Goal: Information Seeking & Learning: Learn about a topic

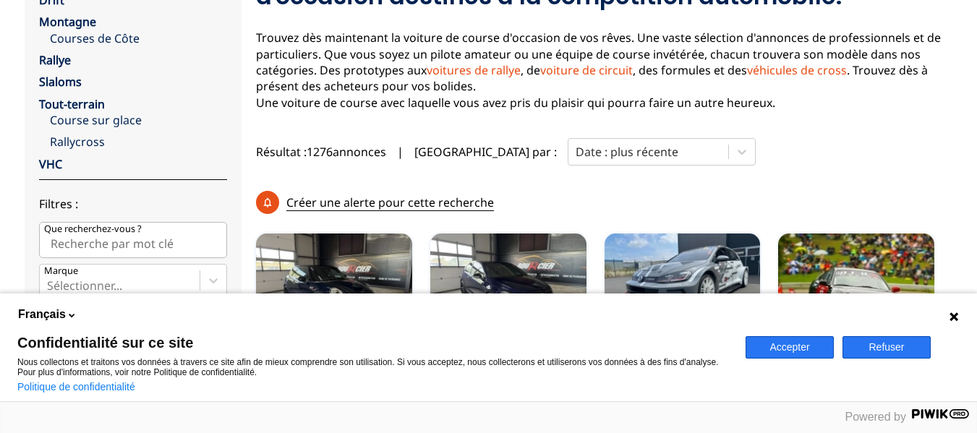
scroll to position [289, 0]
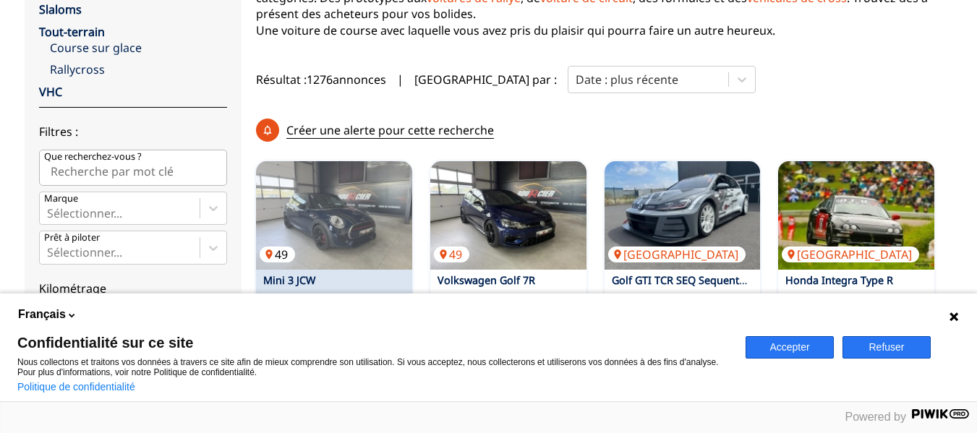
click at [326, 174] on img at bounding box center [334, 215] width 156 height 108
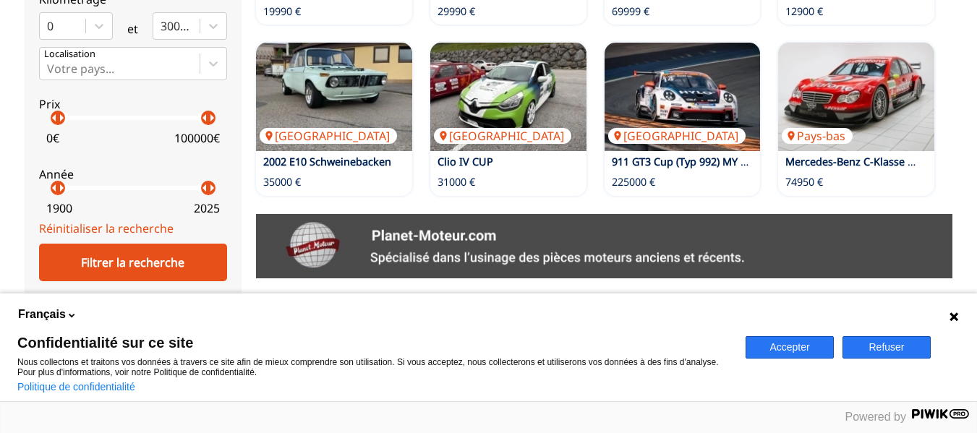
scroll to position [506, 0]
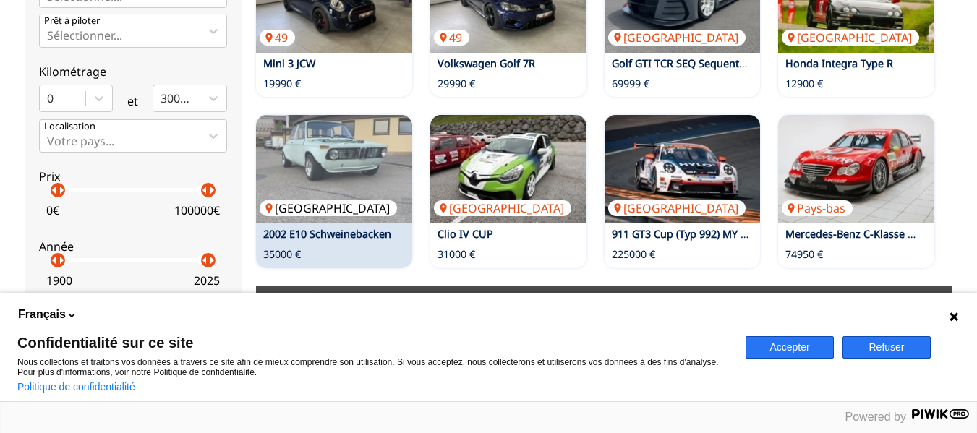
click at [359, 115] on img at bounding box center [334, 169] width 156 height 108
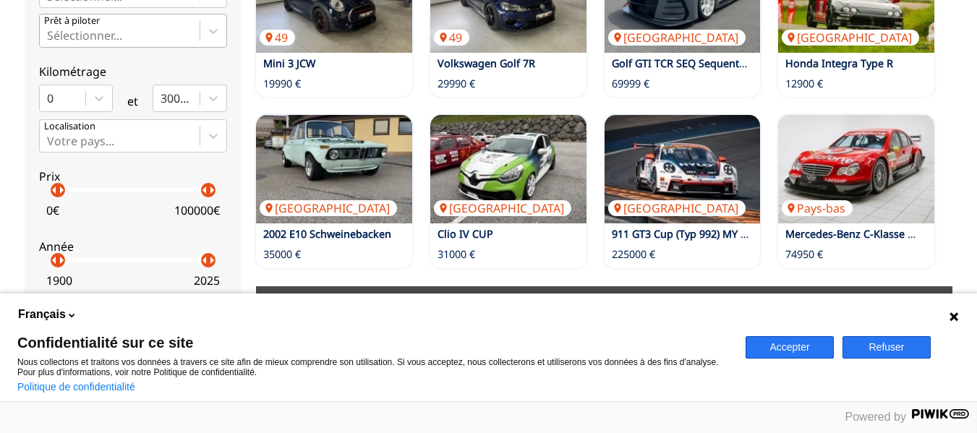
drag, startPoint x: 266, startPoint y: 2, endPoint x: 147, endPoint y: 24, distance: 121.3
click at [147, 24] on div "Sélectionner..." at bounding box center [120, 30] width 160 height 32
click at [50, 29] on input "Prêt à piloter Sélectionner..." at bounding box center [48, 35] width 3 height 13
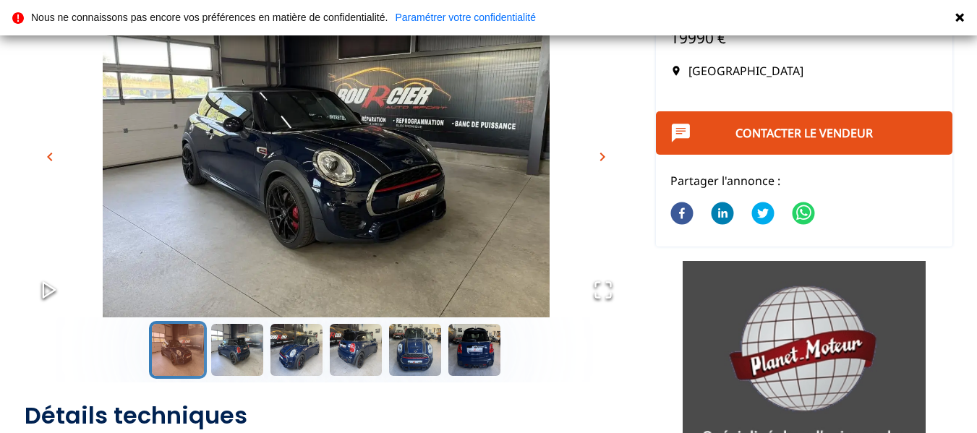
scroll to position [72, 0]
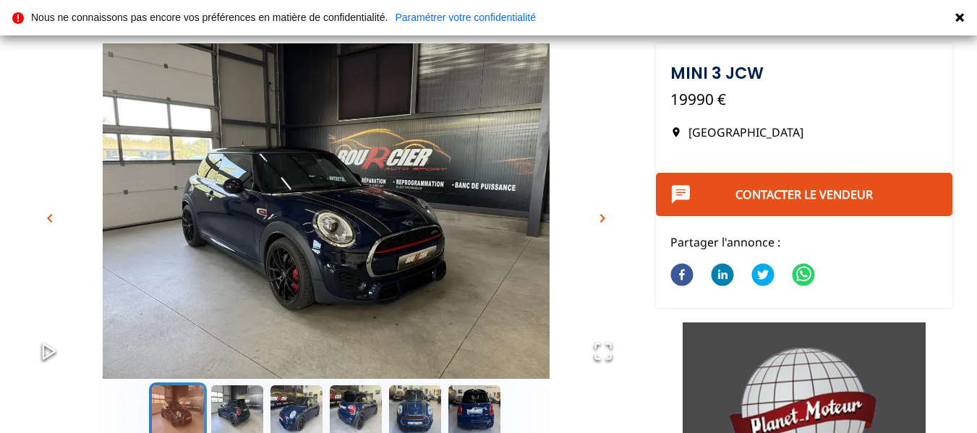
click at [600, 215] on span "chevron_right" at bounding box center [602, 218] width 17 height 17
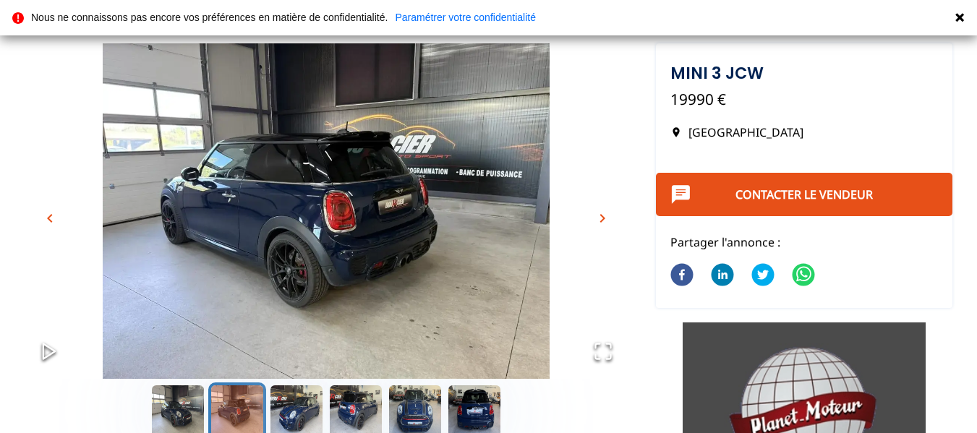
click at [600, 215] on span "chevron_right" at bounding box center [602, 218] width 17 height 17
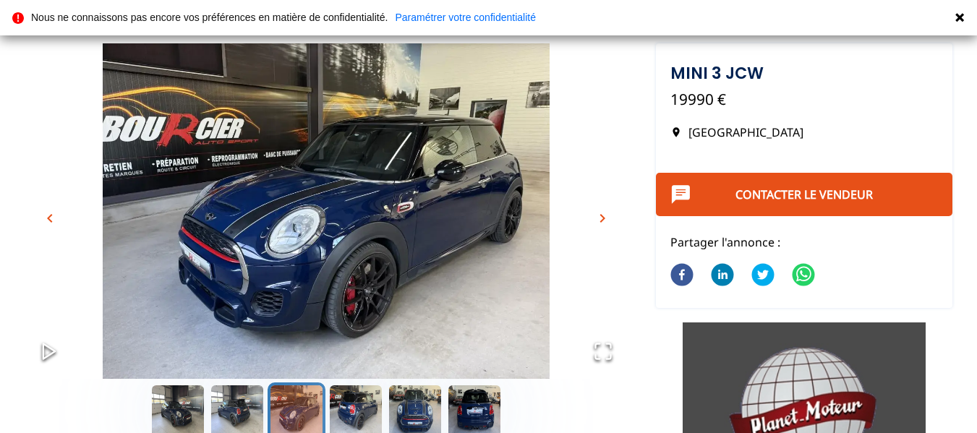
click at [600, 215] on span "chevron_right" at bounding box center [602, 218] width 17 height 17
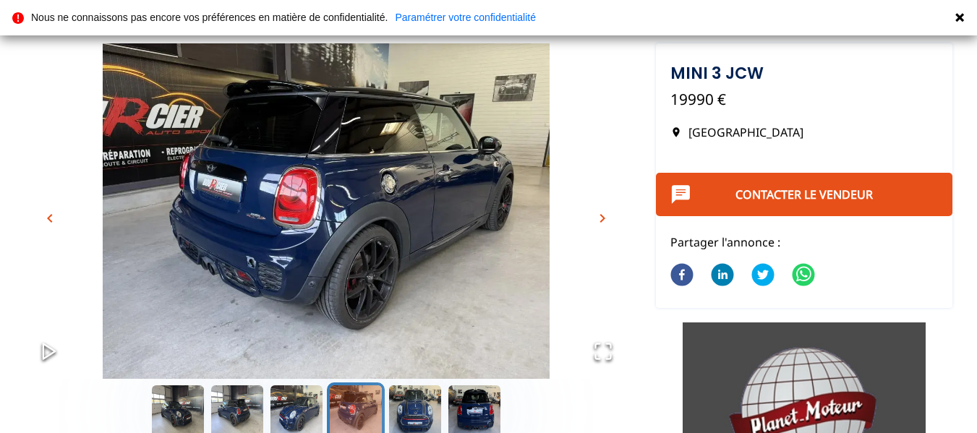
click at [600, 215] on span "chevron_right" at bounding box center [602, 218] width 17 height 17
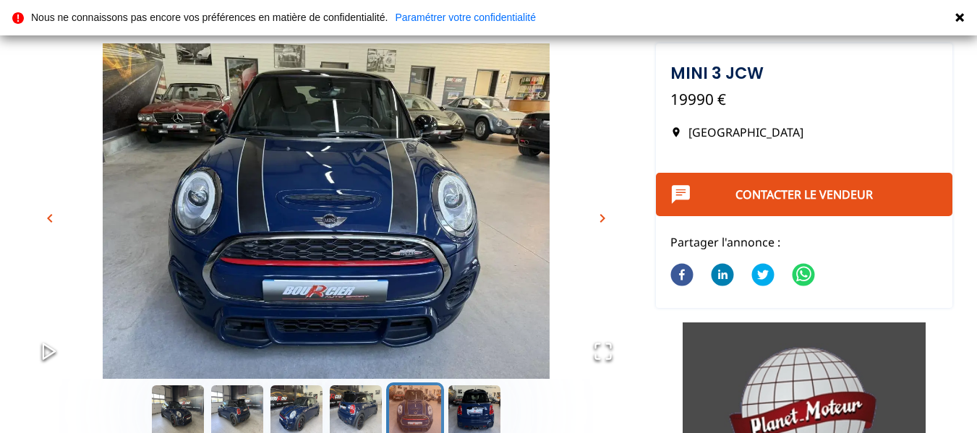
click at [600, 215] on span "chevron_right" at bounding box center [602, 218] width 17 height 17
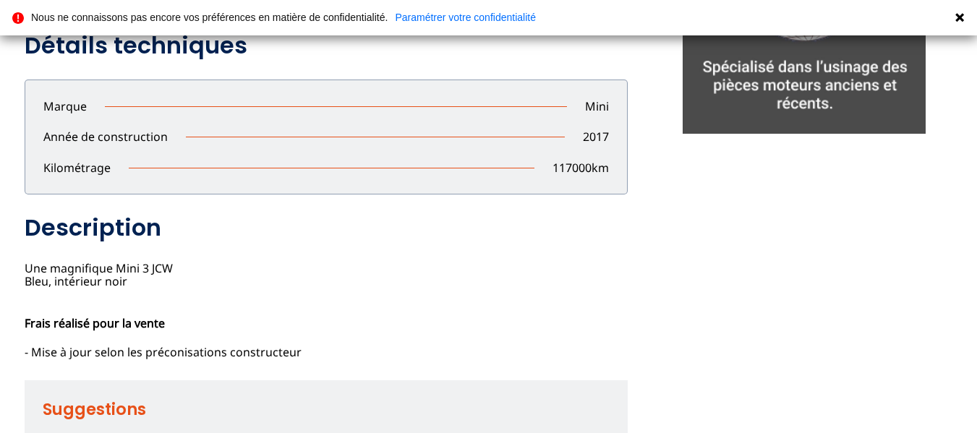
scroll to position [506, 0]
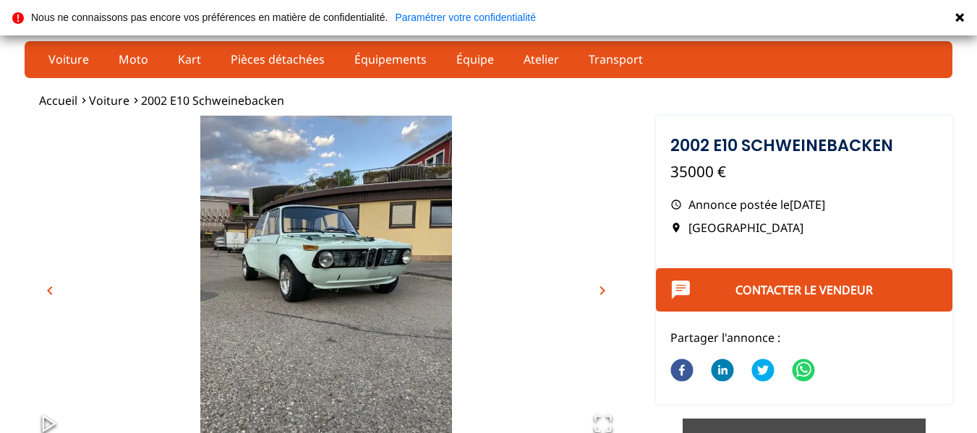
click at [323, 261] on img "Go to Slide 1" at bounding box center [326, 283] width 603 height 335
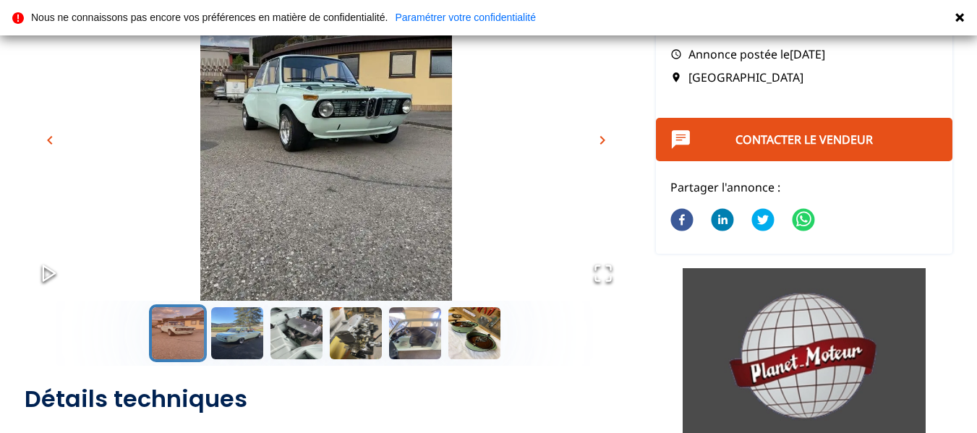
scroll to position [145, 0]
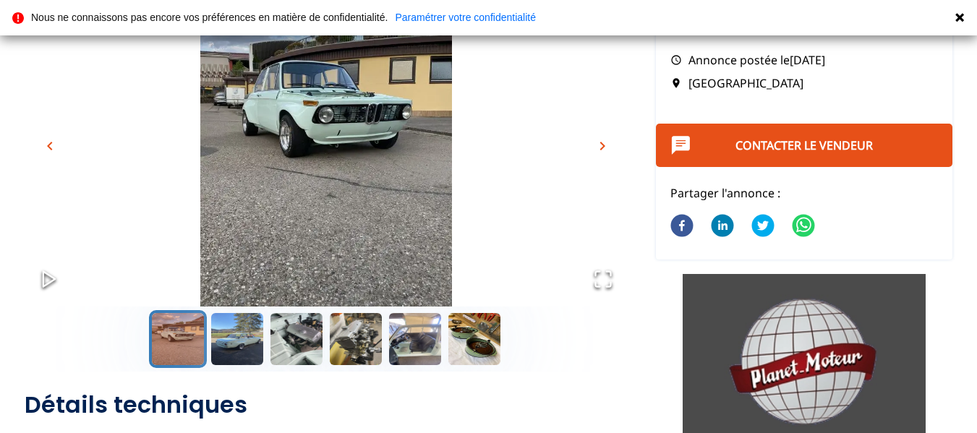
click at [604, 146] on span "chevron_right" at bounding box center [602, 145] width 17 height 17
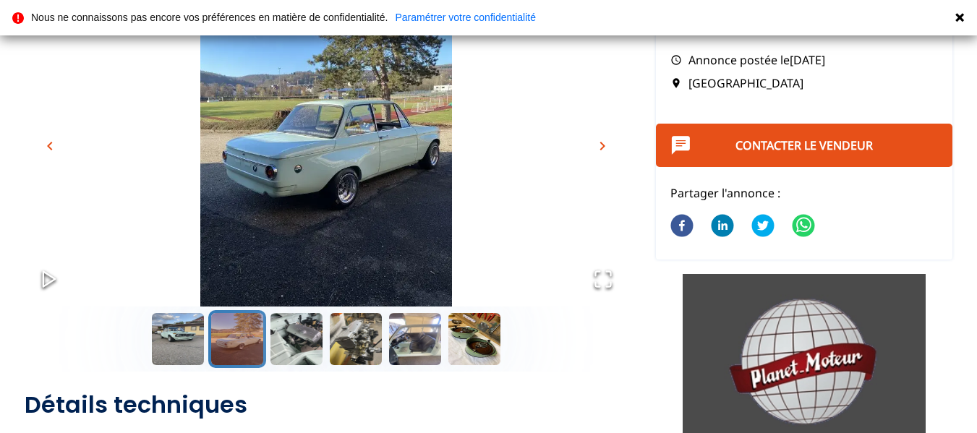
click at [601, 147] on span "chevron_right" at bounding box center [602, 145] width 17 height 17
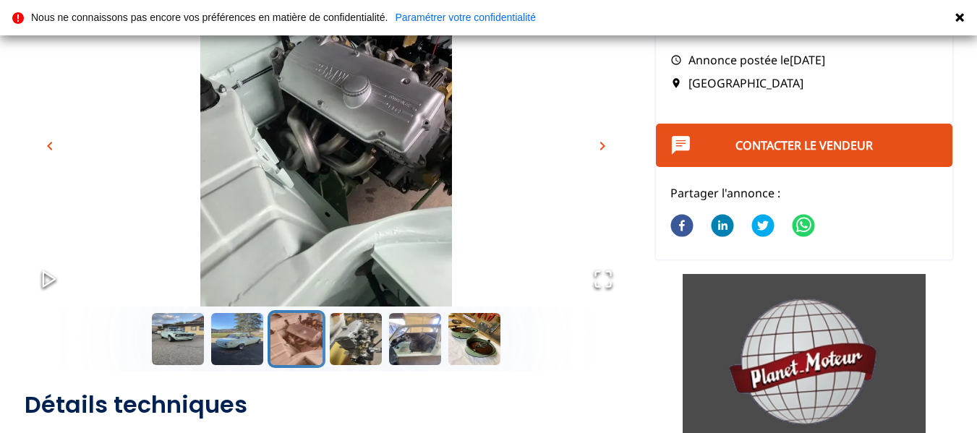
click at [601, 147] on span "chevron_right" at bounding box center [602, 145] width 17 height 17
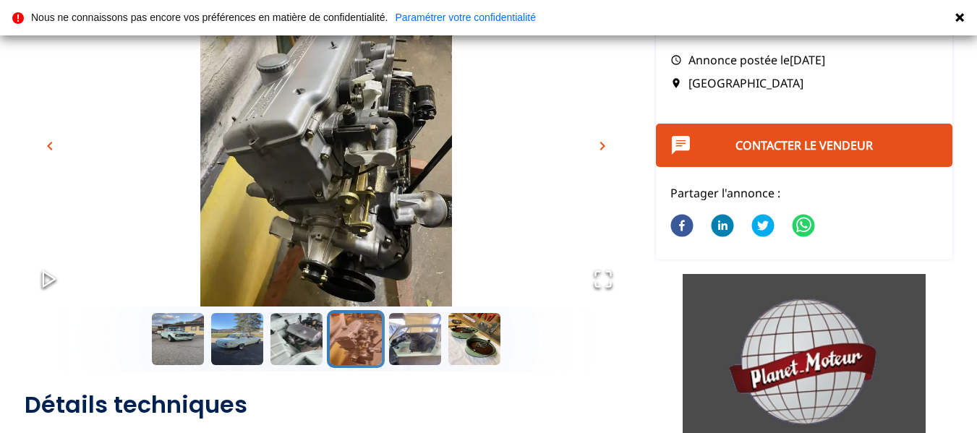
click at [601, 147] on span "chevron_right" at bounding box center [602, 145] width 17 height 17
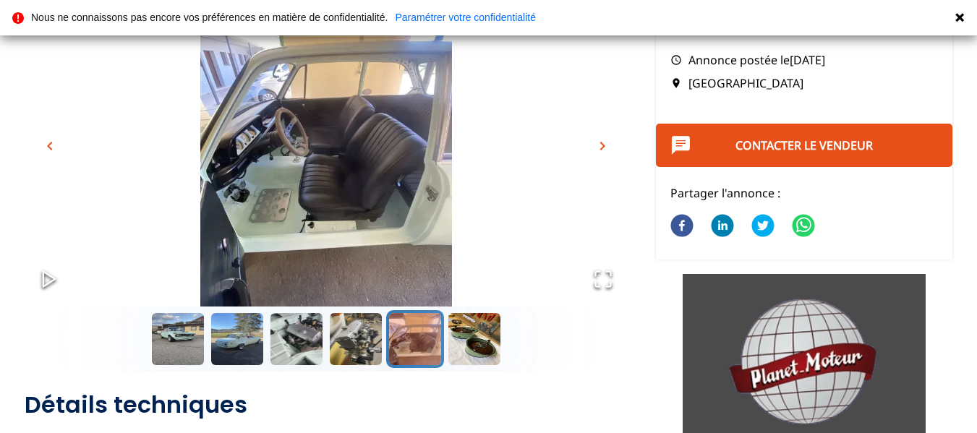
click at [601, 147] on span "chevron_right" at bounding box center [602, 145] width 17 height 17
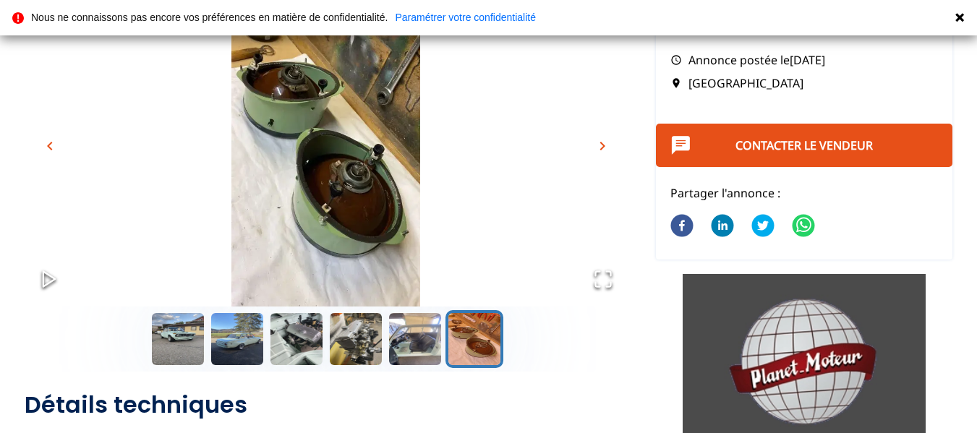
click at [601, 147] on span "chevron_right" at bounding box center [602, 145] width 17 height 17
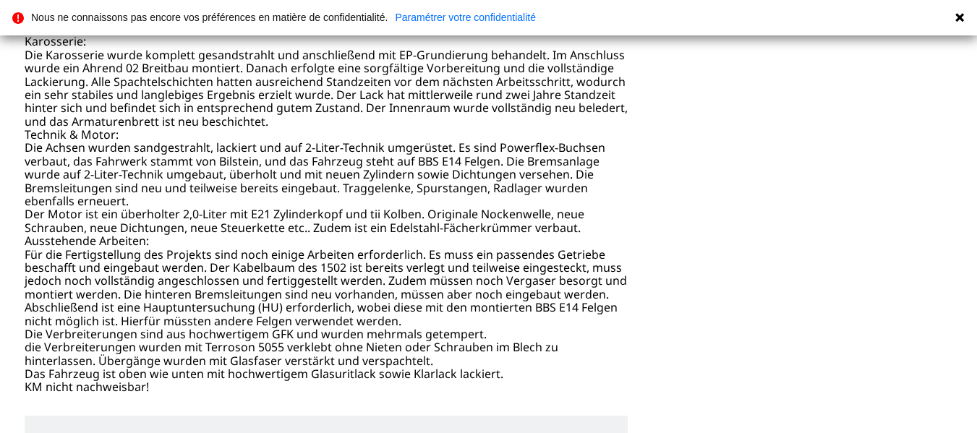
scroll to position [796, 0]
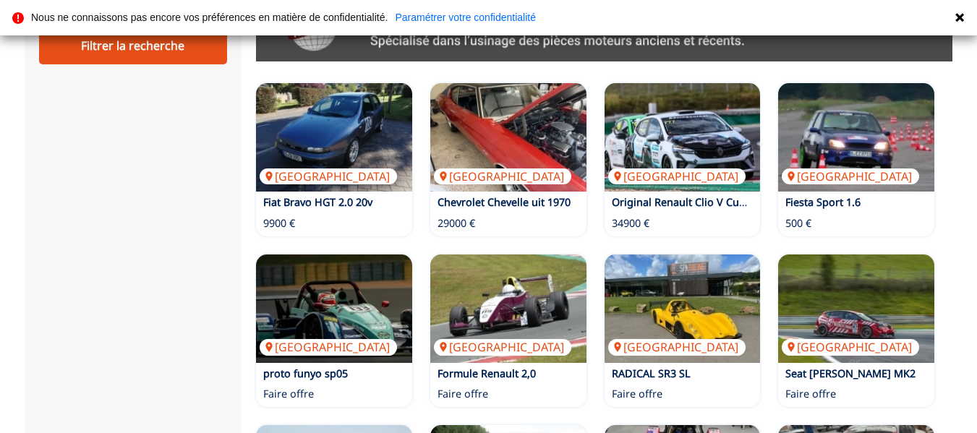
scroll to position [868, 0]
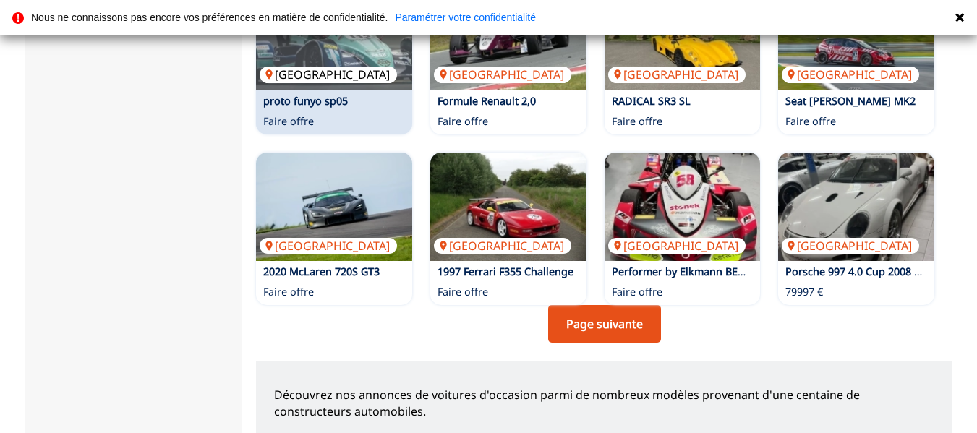
scroll to position [1085, 0]
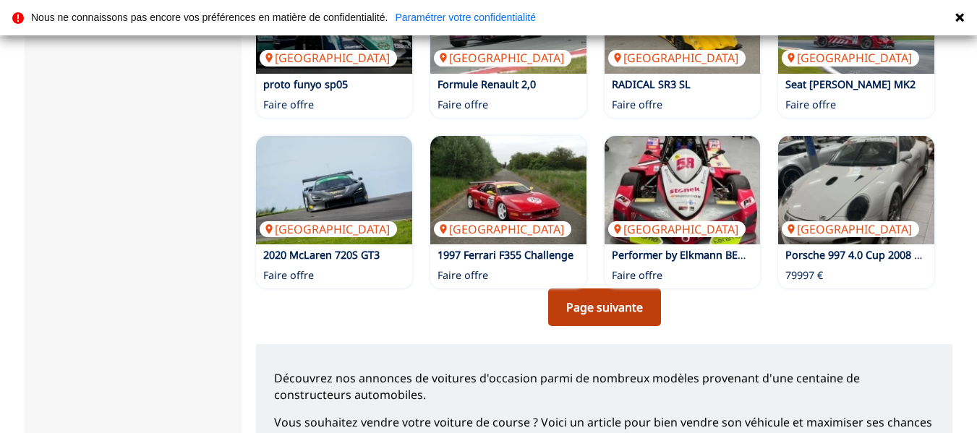
click at [592, 289] on link "Page suivante" at bounding box center [604, 308] width 113 height 38
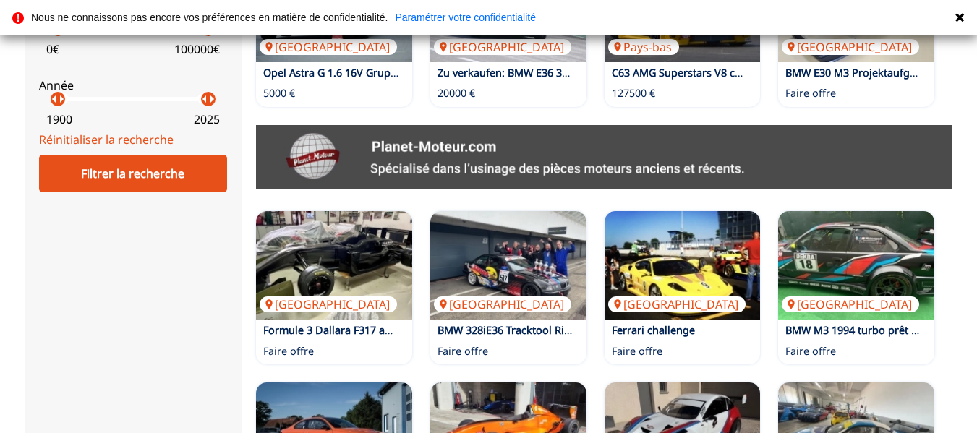
scroll to position [723, 0]
